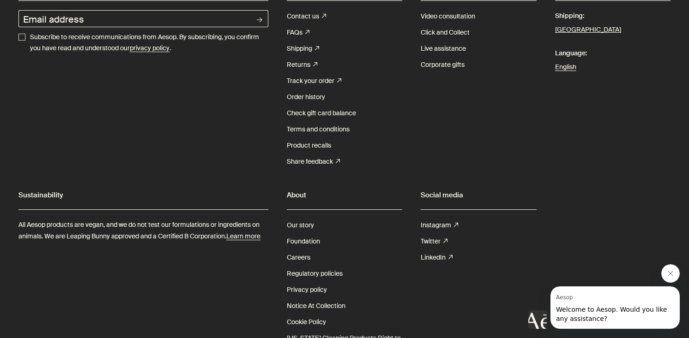
scroll to position [2763, 0]
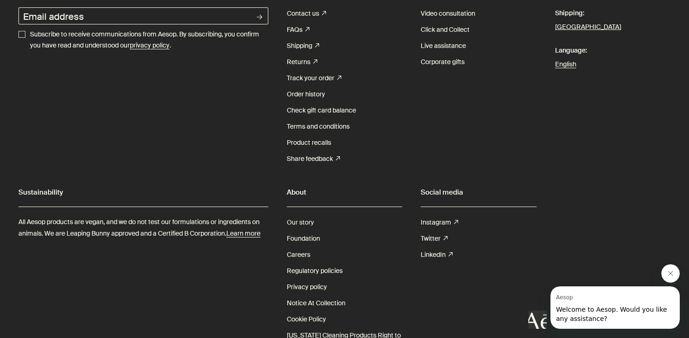
click at [289, 215] on link "Our story" at bounding box center [300, 223] width 27 height 16
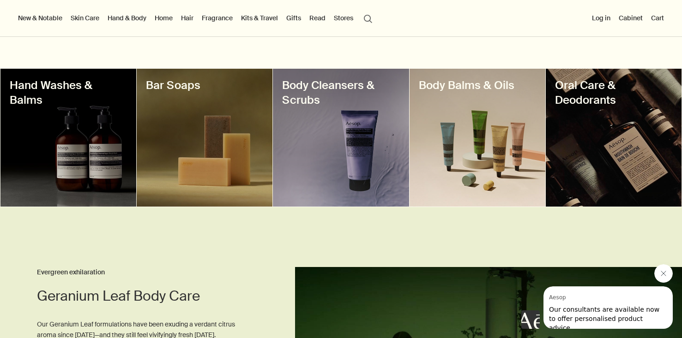
scroll to position [224, 0]
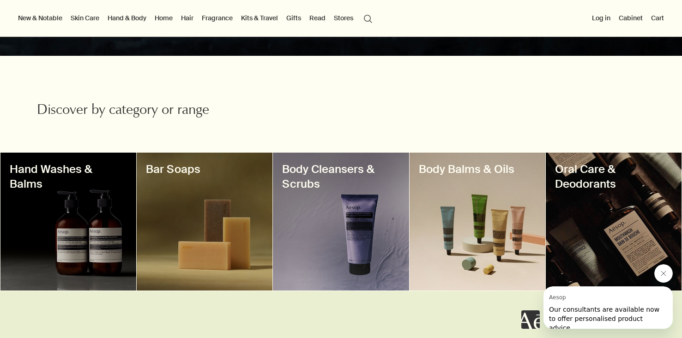
click at [93, 194] on div at bounding box center [68, 222] width 136 height 138
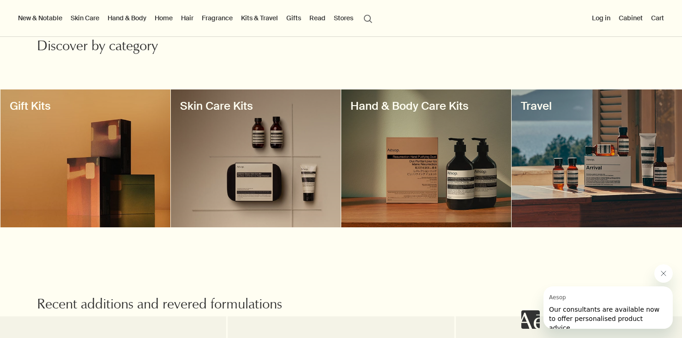
scroll to position [245, 0]
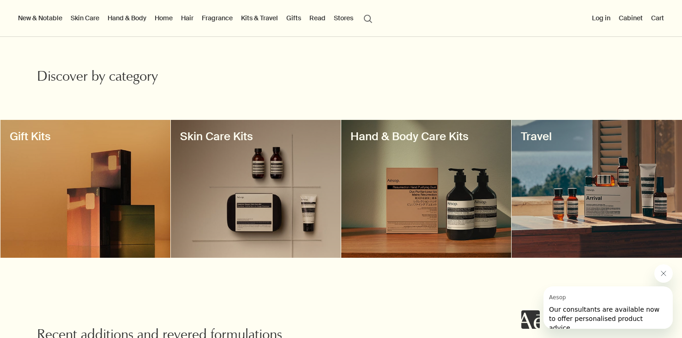
click at [535, 161] on div at bounding box center [597, 189] width 170 height 138
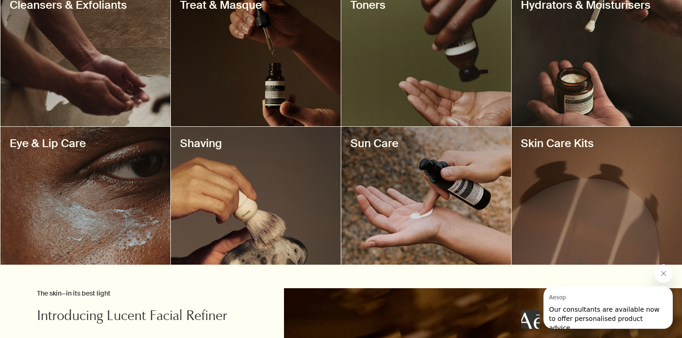
scroll to position [693, 0]
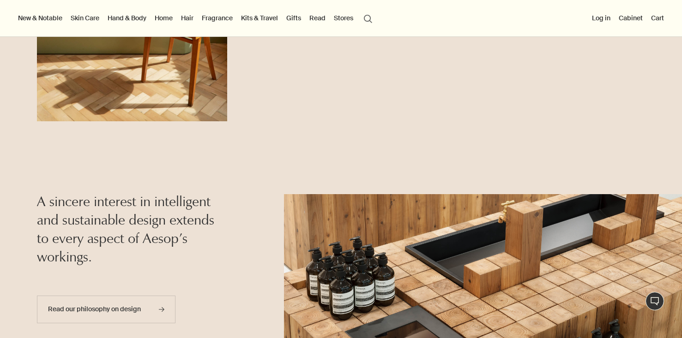
scroll to position [36, 0]
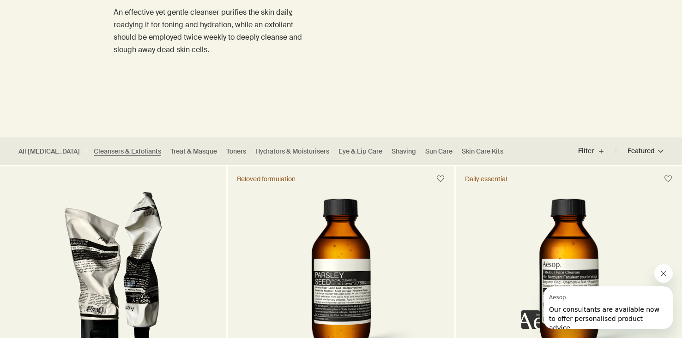
scroll to position [146, 0]
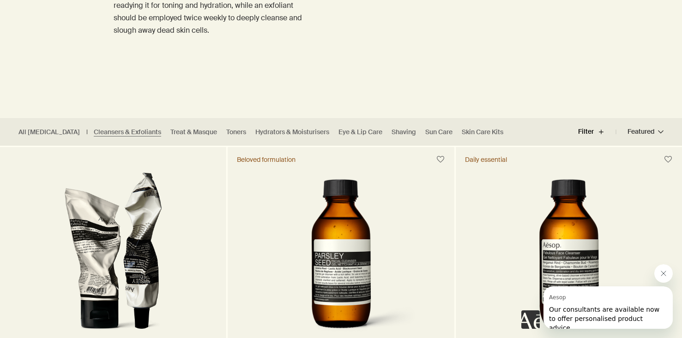
click at [605, 128] on button "Filter plus" at bounding box center [597, 132] width 38 height 22
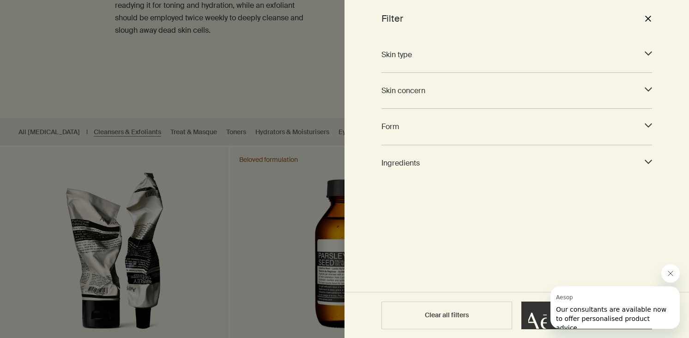
click at [647, 127] on icon "downArrow" at bounding box center [648, 125] width 7 height 7
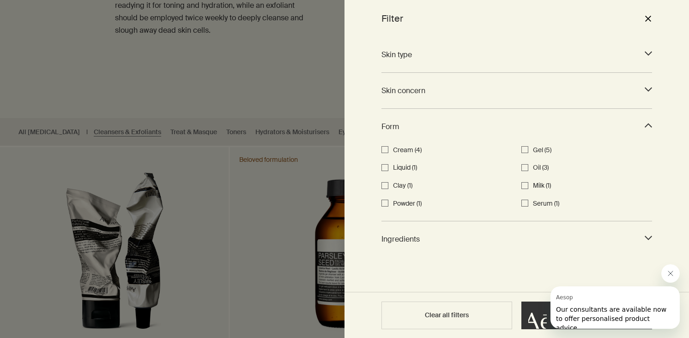
click at [647, 127] on div "Skin type downArrow Combination (8) Dry (9) Normal (10) Oily (5) Skin concern d…" at bounding box center [516, 164] width 344 height 255
click at [647, 17] on button "close" at bounding box center [647, 19] width 11 height 16
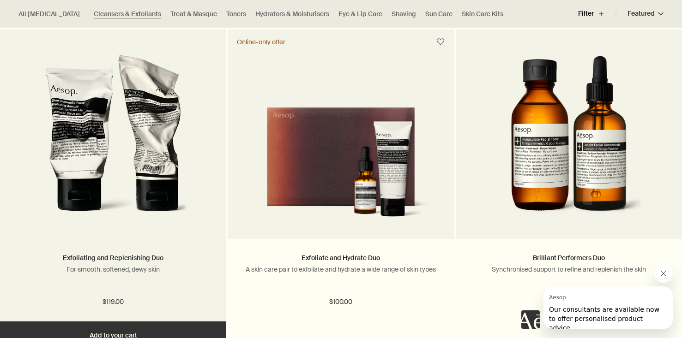
scroll to position [1626, 0]
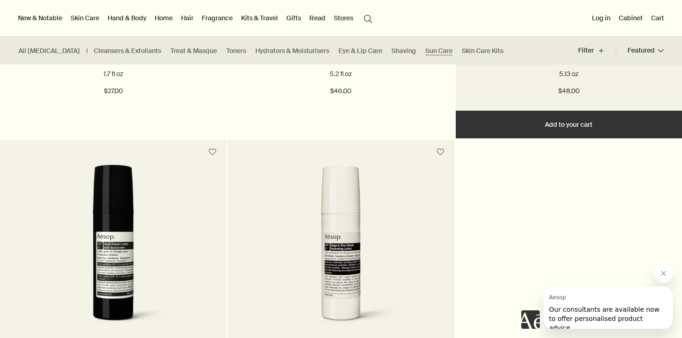
scroll to position [308, 0]
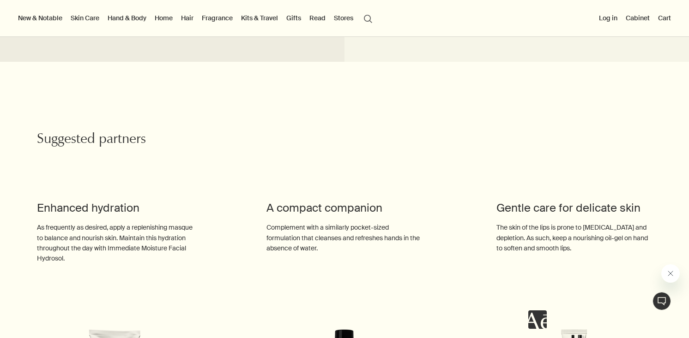
scroll to position [137, 0]
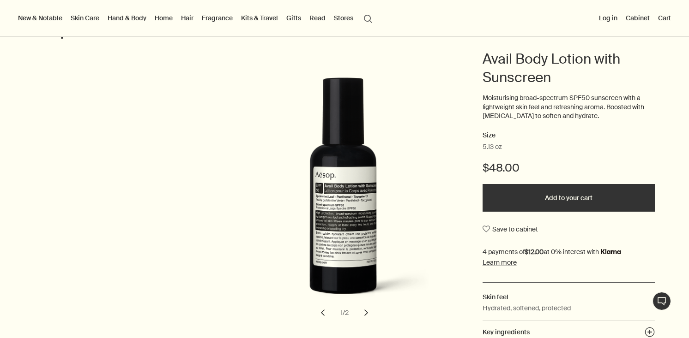
scroll to position [137, 0]
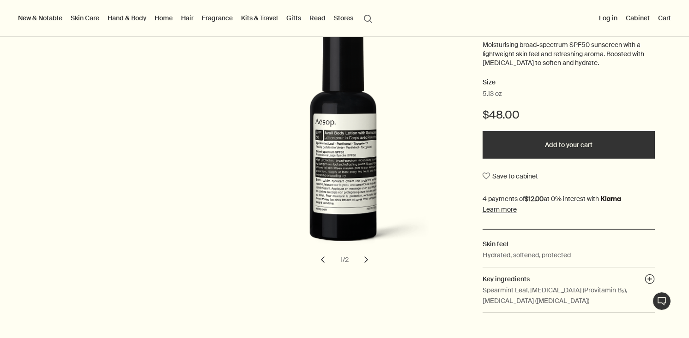
click at [360, 257] on button "chevron" at bounding box center [366, 260] width 20 height 20
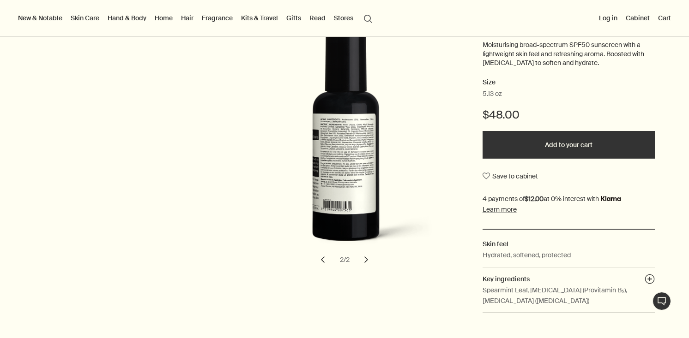
click at [360, 257] on button "chevron" at bounding box center [366, 260] width 20 height 20
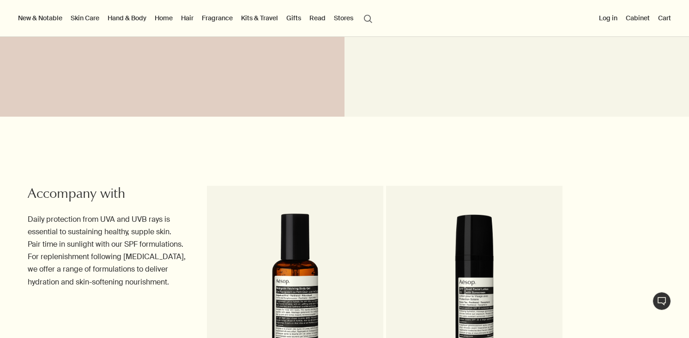
scroll to position [838, 0]
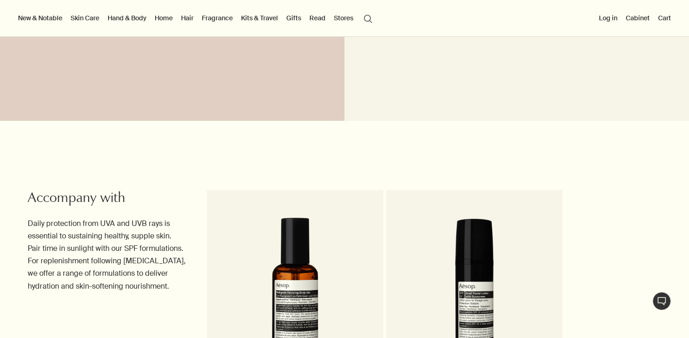
click at [449, 195] on link "Avail Facial Lotion with Sunscreen Lightweight hydration; SPF25 protection" at bounding box center [474, 307] width 176 height 235
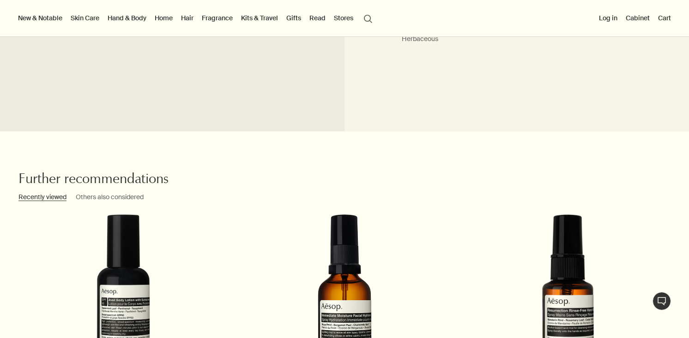
scroll to position [997, 0]
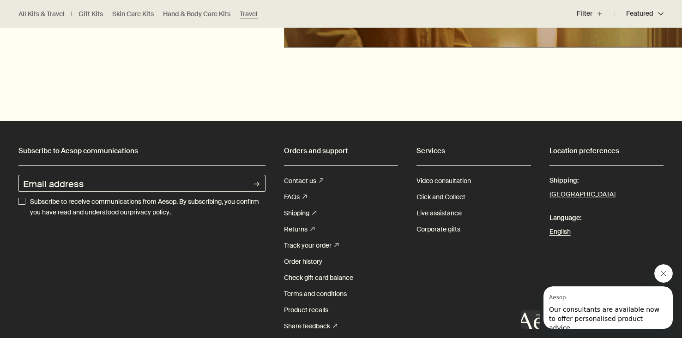
scroll to position [2834, 0]
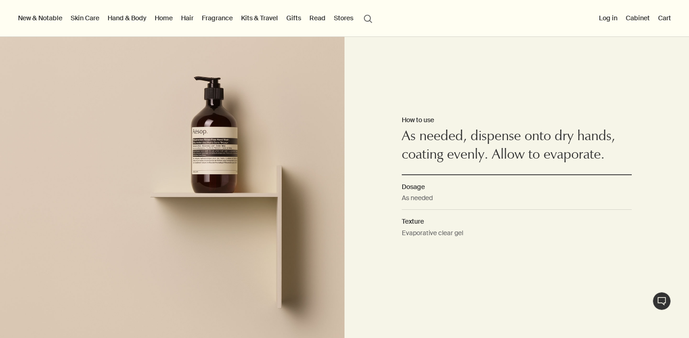
scroll to position [627, 0]
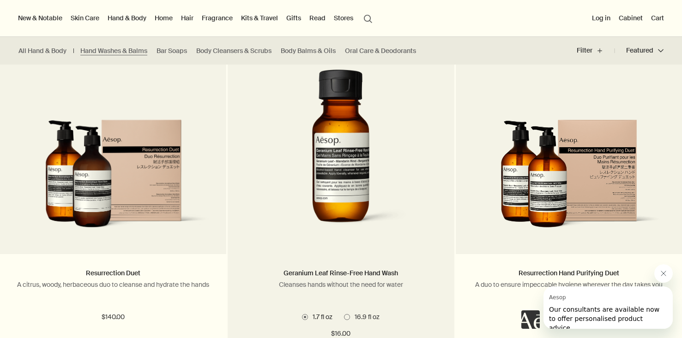
scroll to position [1817, 0]
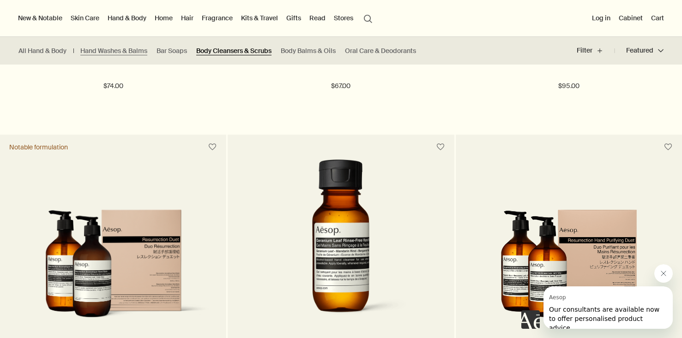
click at [255, 50] on link "Body Cleansers & Scrubs" at bounding box center [233, 51] width 75 height 9
